Goal: Find specific fact: Find specific fact

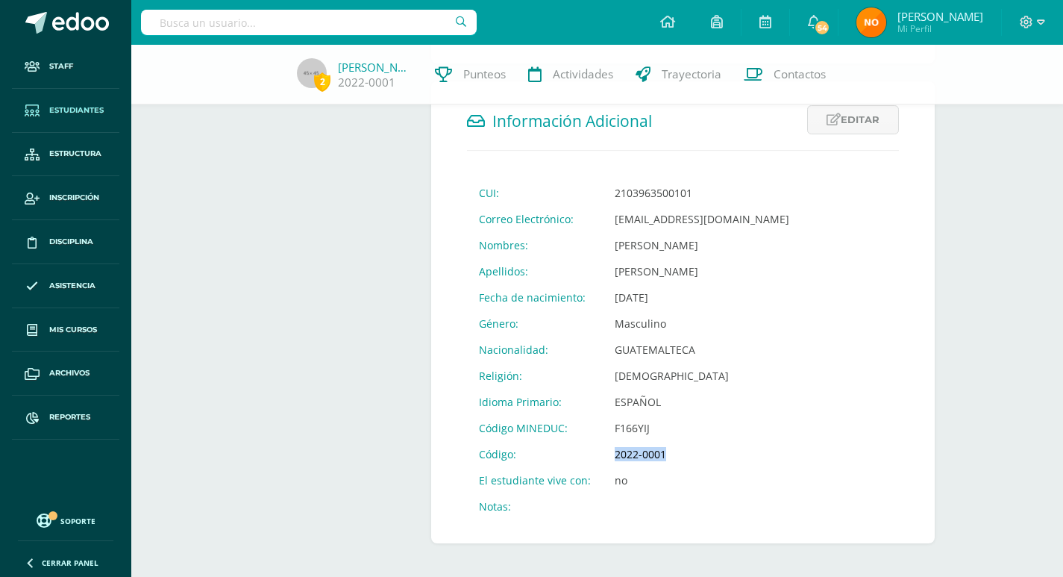
click at [69, 107] on span "Estudiantes" at bounding box center [76, 110] width 54 height 12
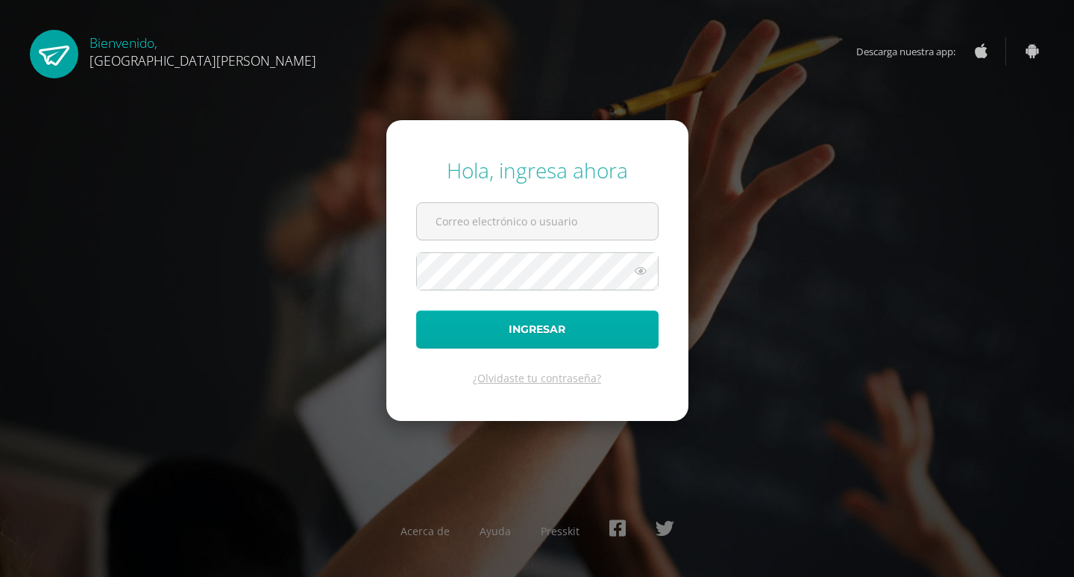
type input "controlacademico@bilinguesanjuan.edu.gt"
click at [539, 323] on button "Ingresar" at bounding box center [537, 329] width 242 height 38
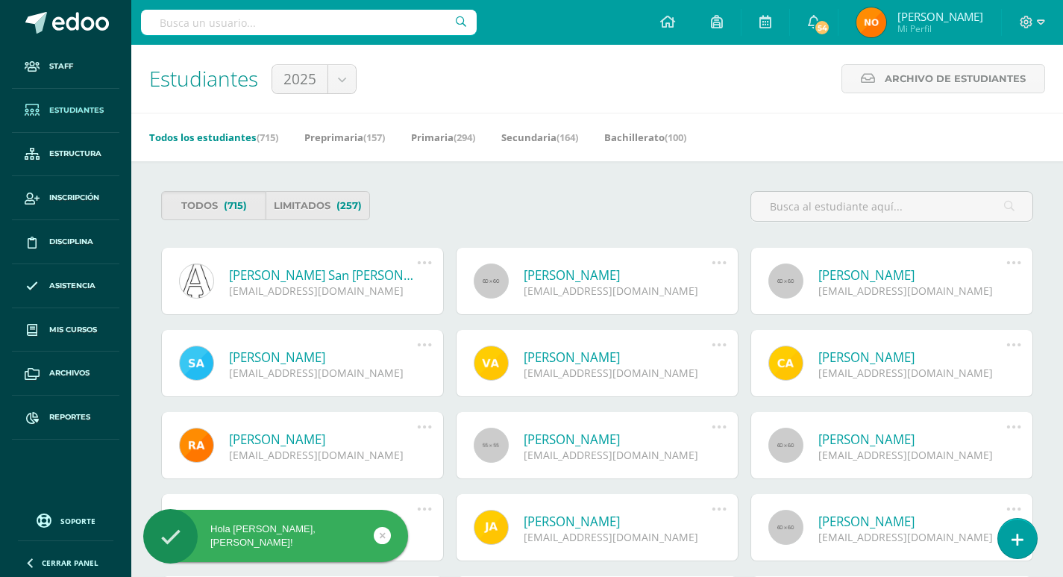
click at [228, 23] on input "text" at bounding box center [309, 22] width 336 height 25
type input "valentina juarez"
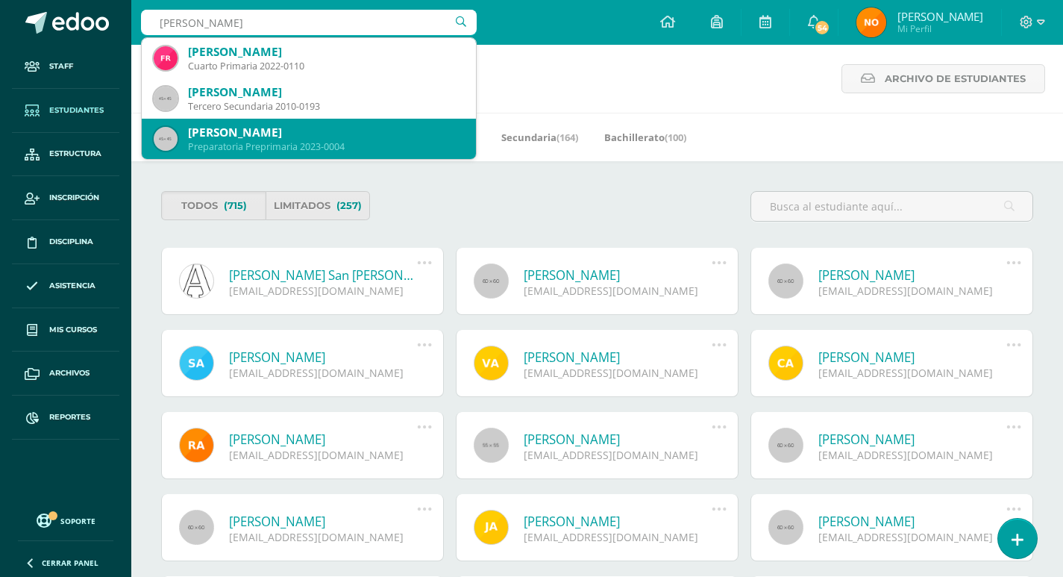
click at [251, 139] on div "Valentina Sofía Juárez Hernández" at bounding box center [326, 133] width 276 height 16
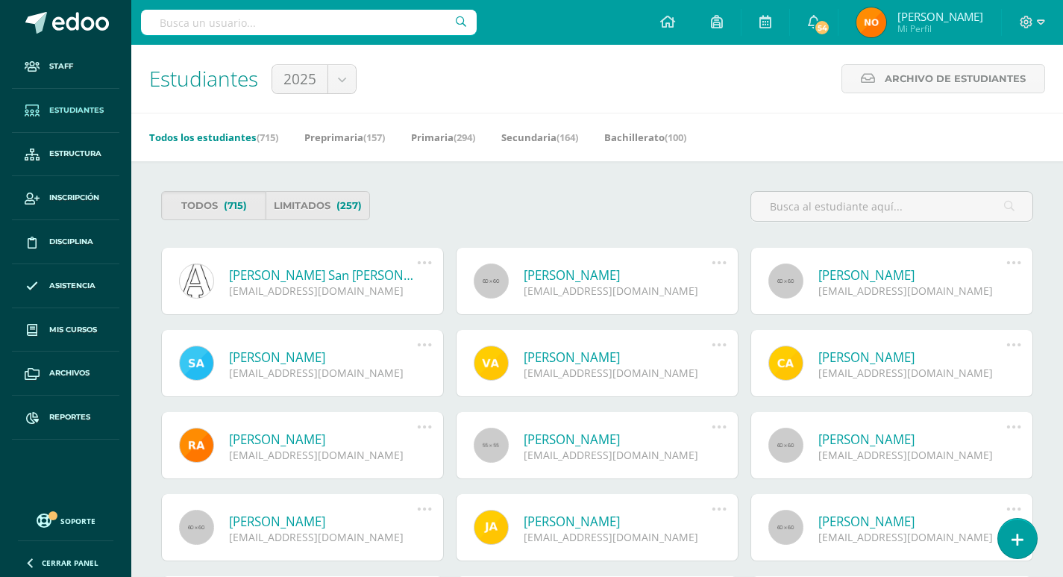
click at [251, 139] on link "Todos los estudiantes (715)" at bounding box center [213, 137] width 129 height 24
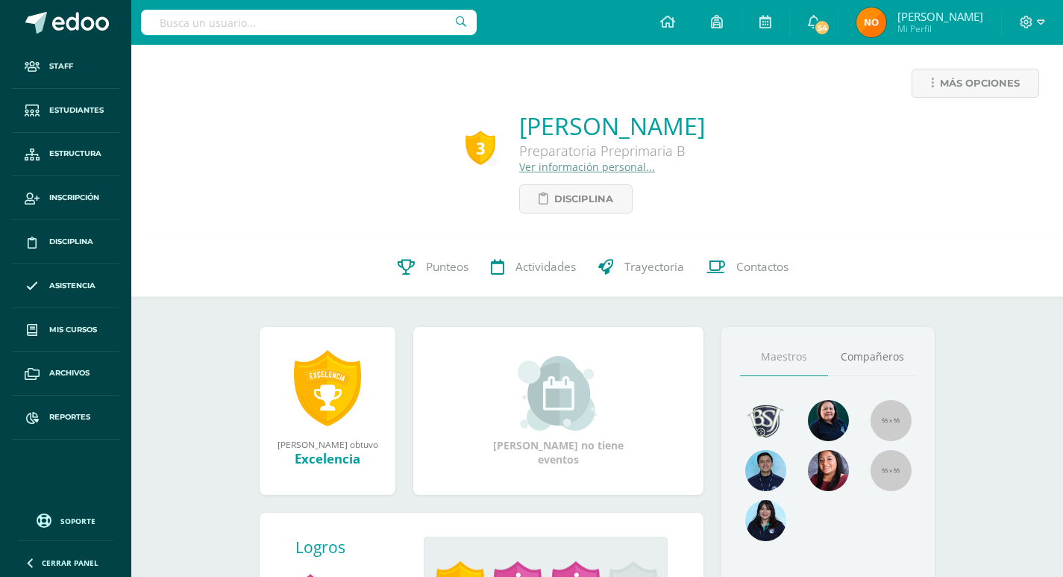
click at [519, 166] on link "Ver información personal..." at bounding box center [587, 167] width 136 height 14
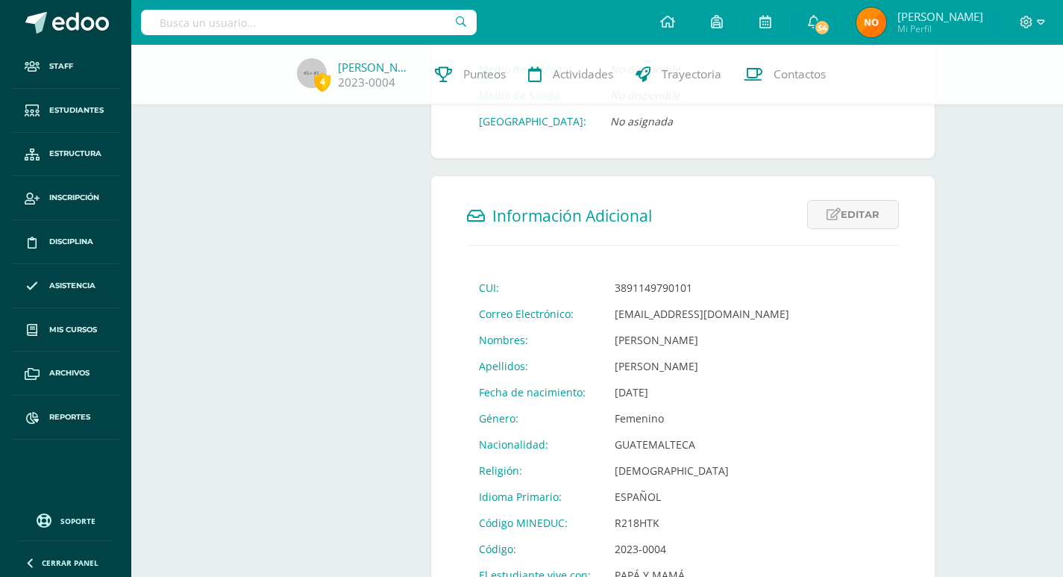
scroll to position [513, 0]
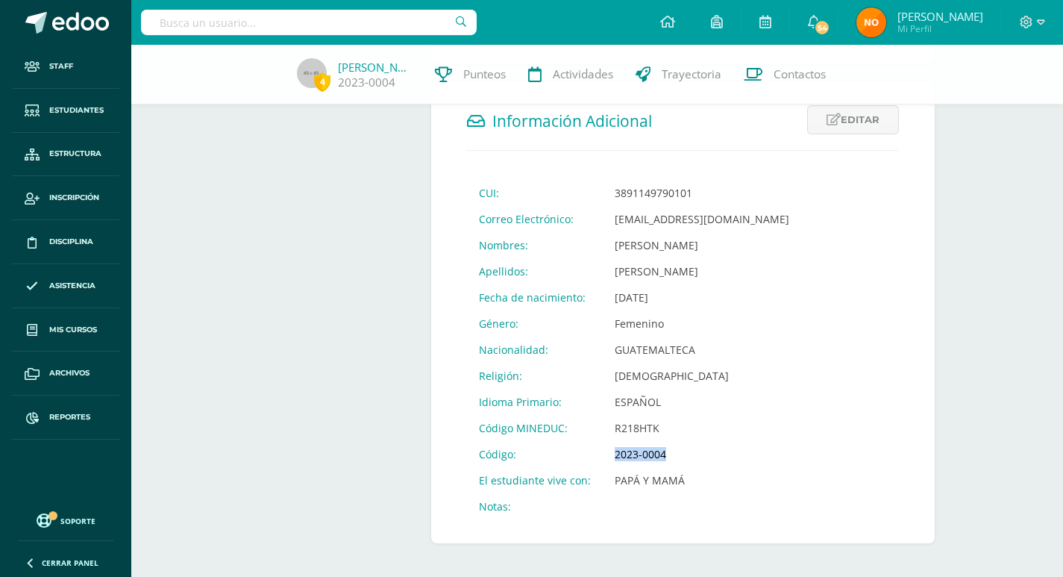
drag, startPoint x: 612, startPoint y: 440, endPoint x: 640, endPoint y: 436, distance: 27.9
click at [672, 447] on td "2023-0004" at bounding box center [702, 454] width 198 height 26
copy td "2023-0004"
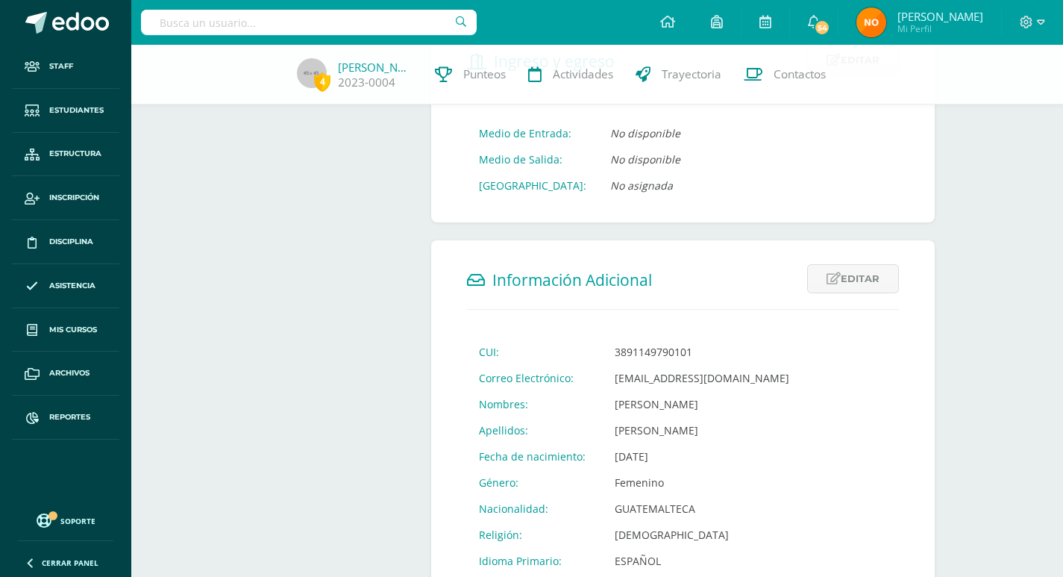
scroll to position [448, 0]
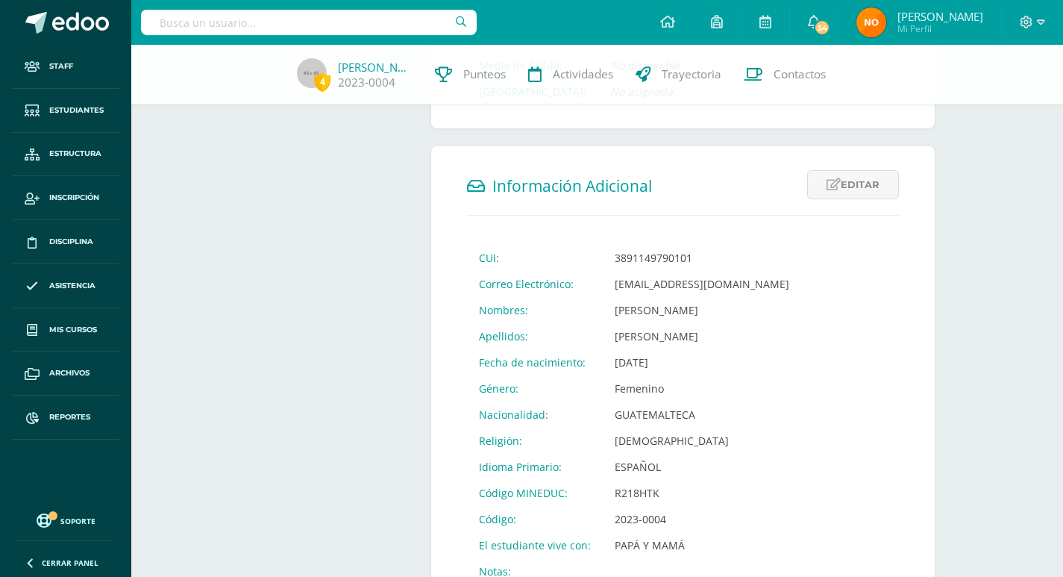
click at [195, 18] on input "text" at bounding box center [309, 22] width 336 height 25
type input "marcos garcia hernandez"
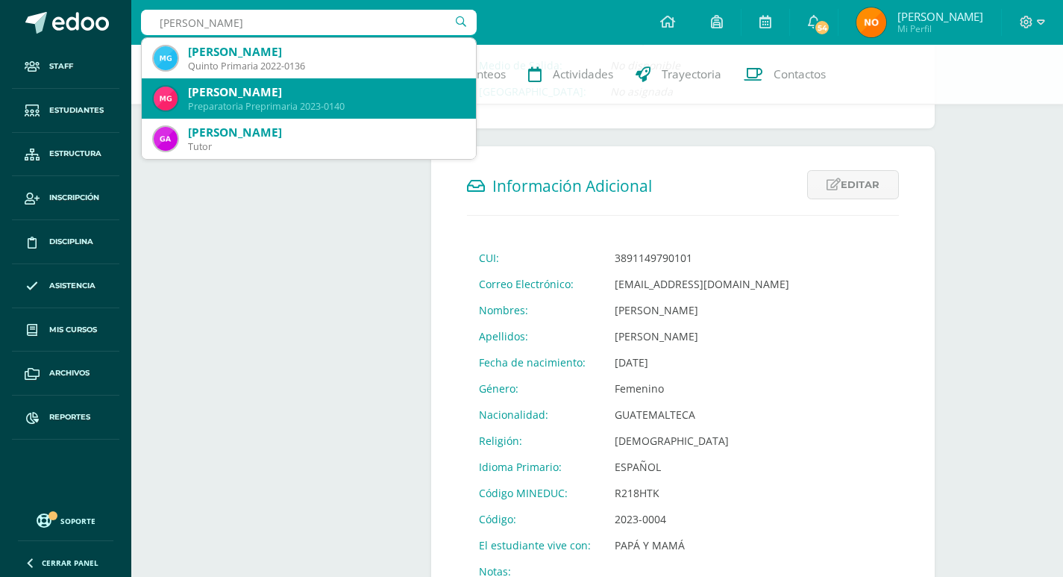
click at [251, 98] on div "Marco Sebastián García Hernández" at bounding box center [326, 92] width 276 height 16
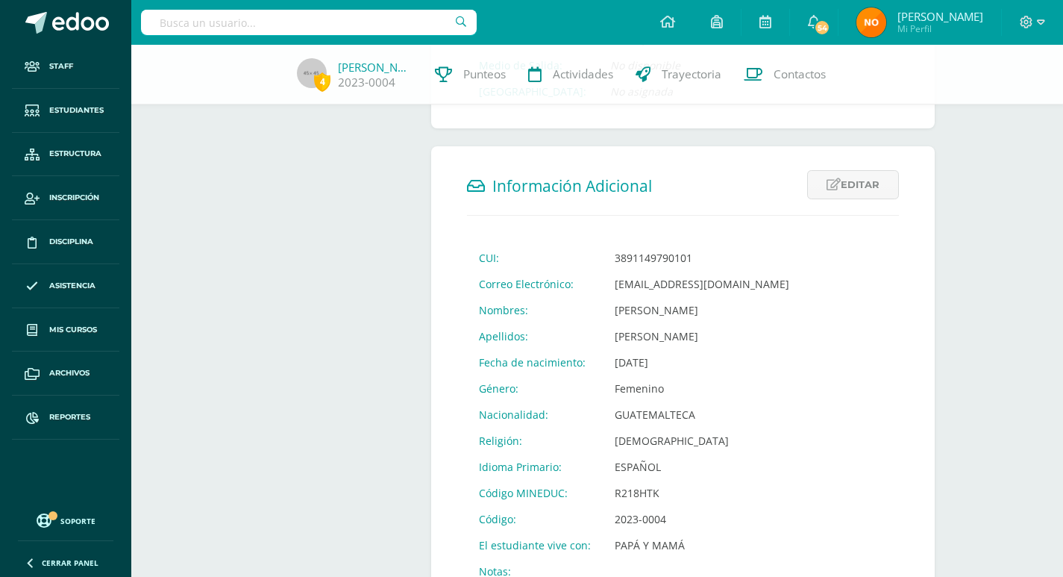
click at [250, 98] on div "4 Valentina Juárez 2023-0004 Punteos Actividades Trayectoria Contactos" at bounding box center [531, 75] width 1063 height 60
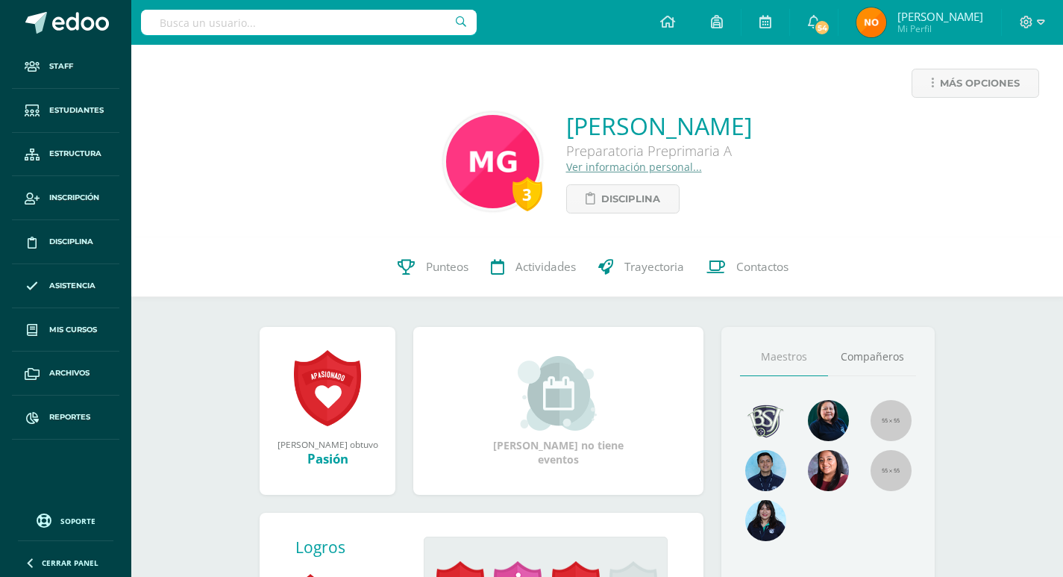
click at [566, 167] on link "Ver información personal..." at bounding box center [634, 167] width 136 height 14
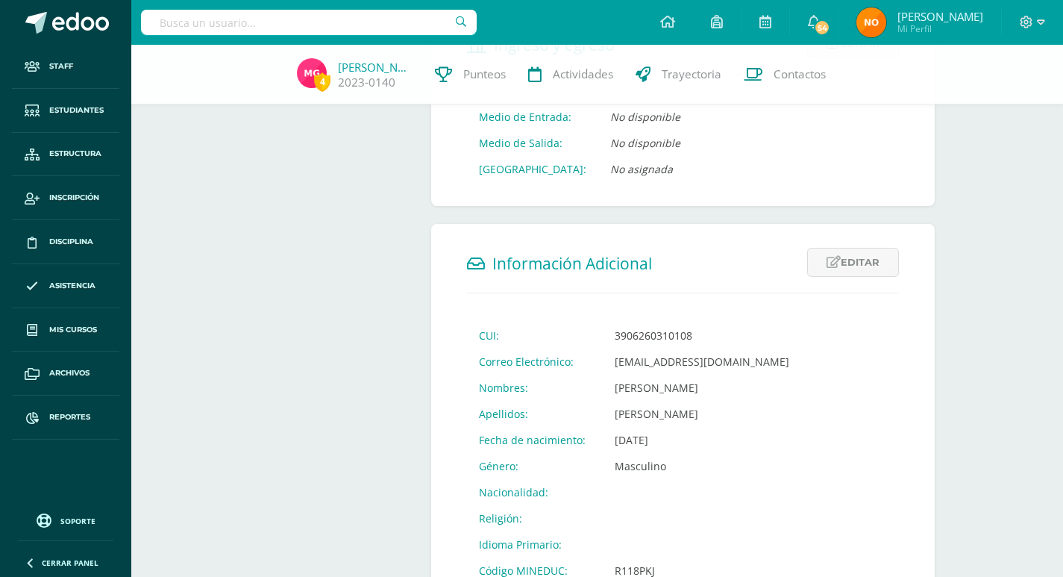
scroll to position [498, 0]
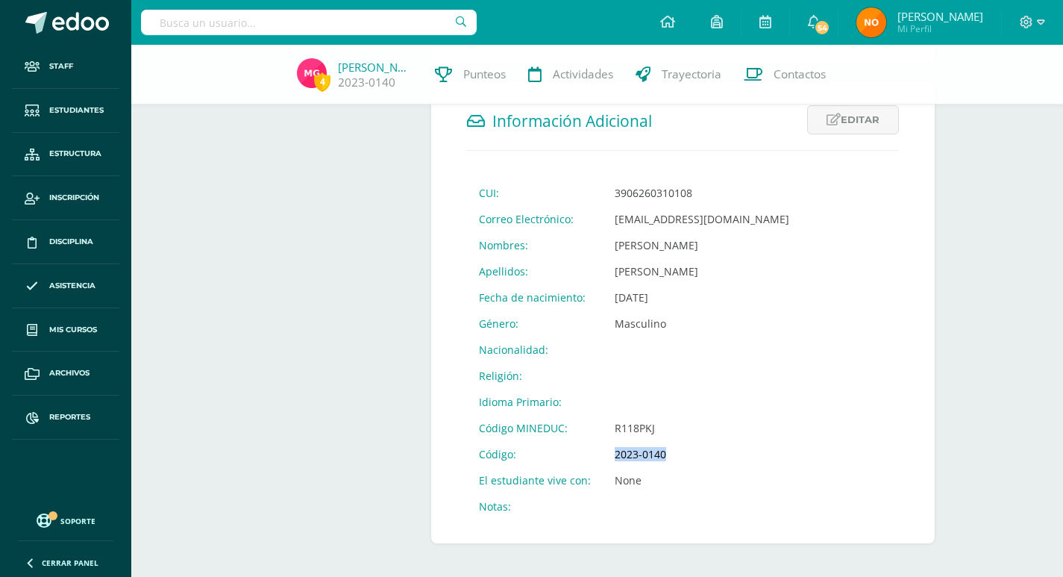
drag, startPoint x: 612, startPoint y: 442, endPoint x: 673, endPoint y: 447, distance: 61.4
click at [673, 447] on td "2023-0140" at bounding box center [702, 454] width 198 height 26
copy td "2023-0140"
